Goal: Task Accomplishment & Management: Use online tool/utility

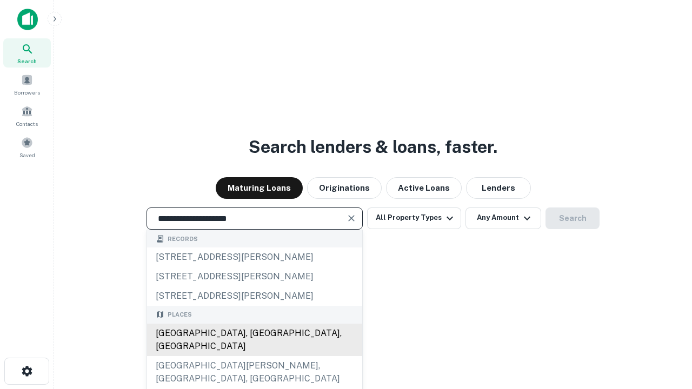
click at [254, 356] on div "[GEOGRAPHIC_DATA], [GEOGRAPHIC_DATA], [GEOGRAPHIC_DATA]" at bounding box center [254, 340] width 215 height 32
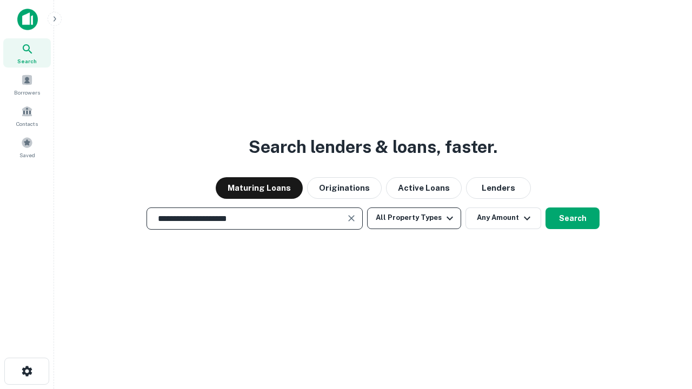
type input "**********"
click at [414, 218] on button "All Property Types" at bounding box center [414, 219] width 94 height 22
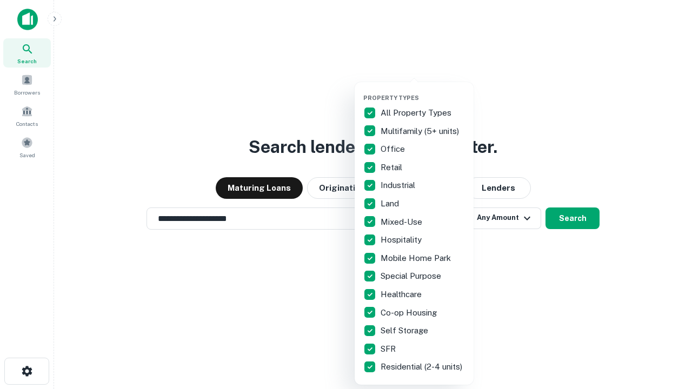
click at [423, 91] on button "button" at bounding box center [422, 91] width 119 height 1
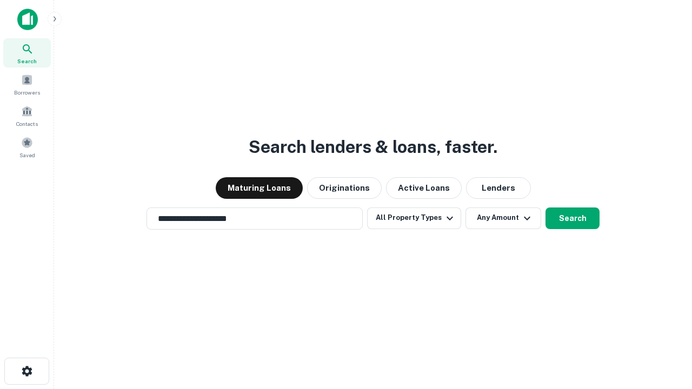
scroll to position [6, 130]
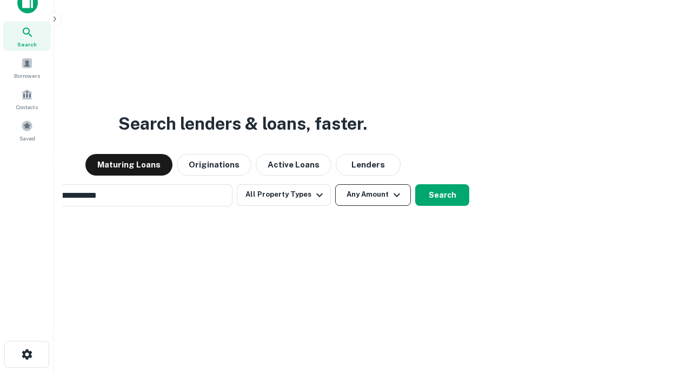
click at [335, 184] on button "Any Amount" at bounding box center [373, 195] width 76 height 22
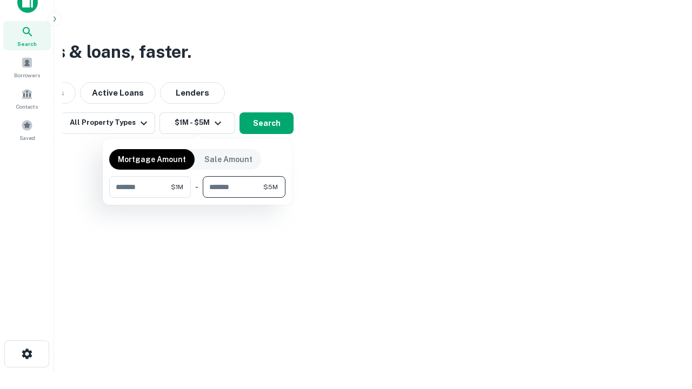
type input "*******"
click at [197, 198] on button "button" at bounding box center [197, 198] width 176 height 1
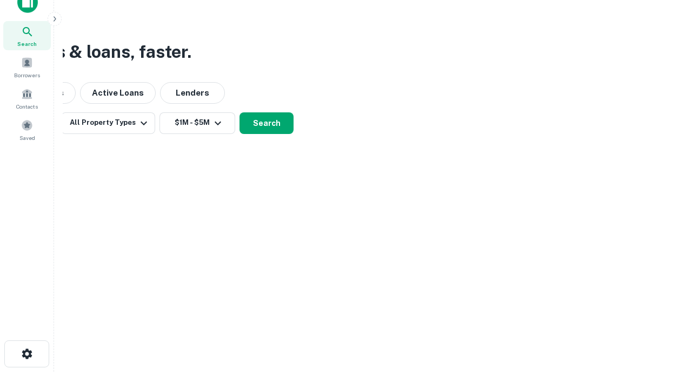
scroll to position [6, 200]
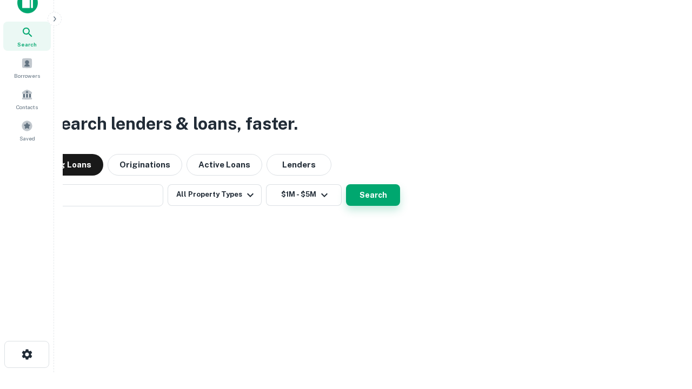
click at [346, 184] on button "Search" at bounding box center [373, 195] width 54 height 22
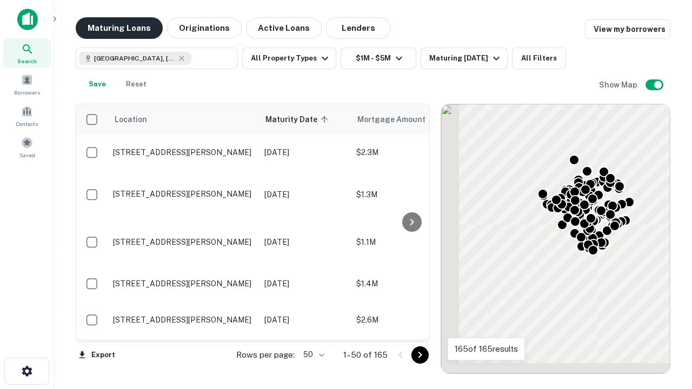
click at [119, 28] on button "Maturing Loans" at bounding box center [119, 28] width 87 height 22
